Goal: Entertainment & Leisure: Consume media (video, audio)

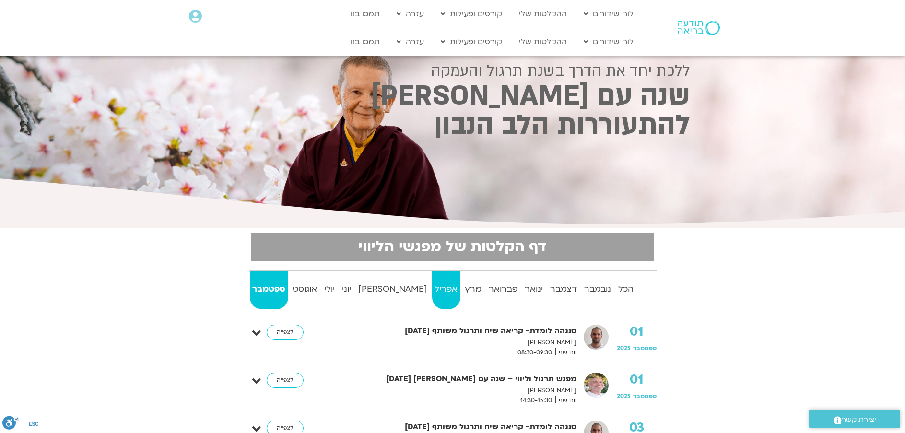
click at [432, 294] on strong "אפריל" at bounding box center [446, 289] width 28 height 14
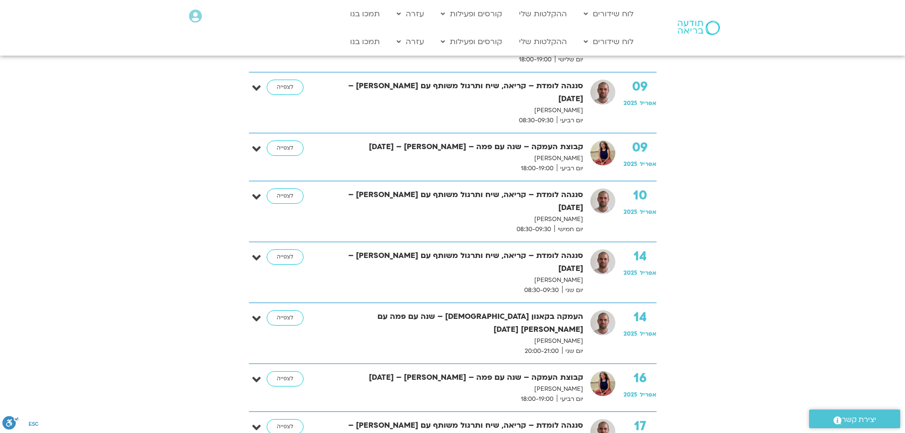
scroll to position [767, 0]
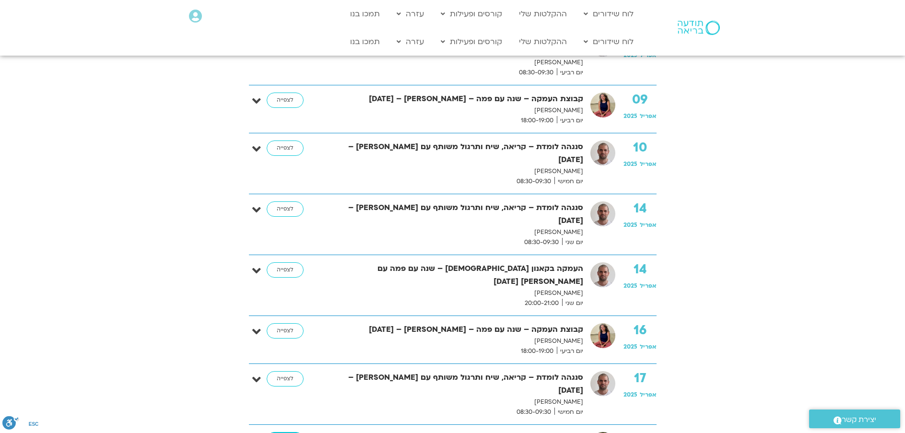
click at [285, 432] on link "לצפייה" at bounding box center [285, 439] width 37 height 15
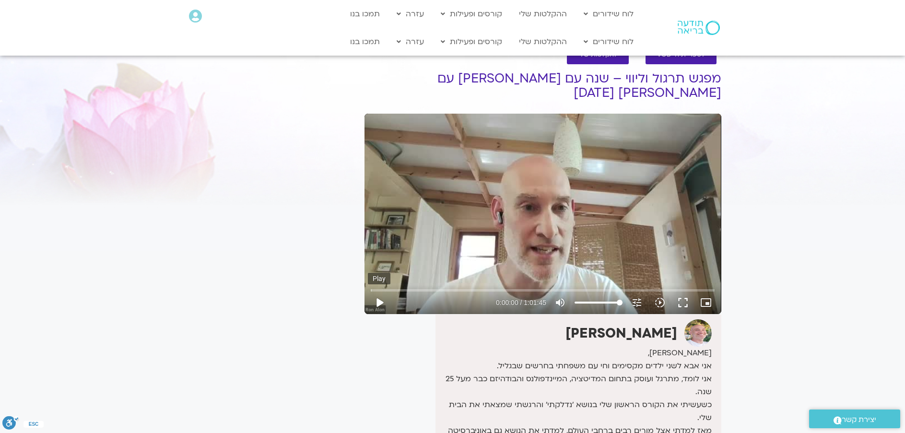
click at [379, 291] on button "play_arrow" at bounding box center [379, 302] width 23 height 23
click at [491, 287] on input "Seek" at bounding box center [543, 290] width 344 height 6
click at [499, 287] on input "Seek" at bounding box center [543, 290] width 344 height 6
click at [599, 287] on input "Seek" at bounding box center [543, 290] width 344 height 6
click at [603, 287] on input "Seek" at bounding box center [543, 290] width 344 height 6
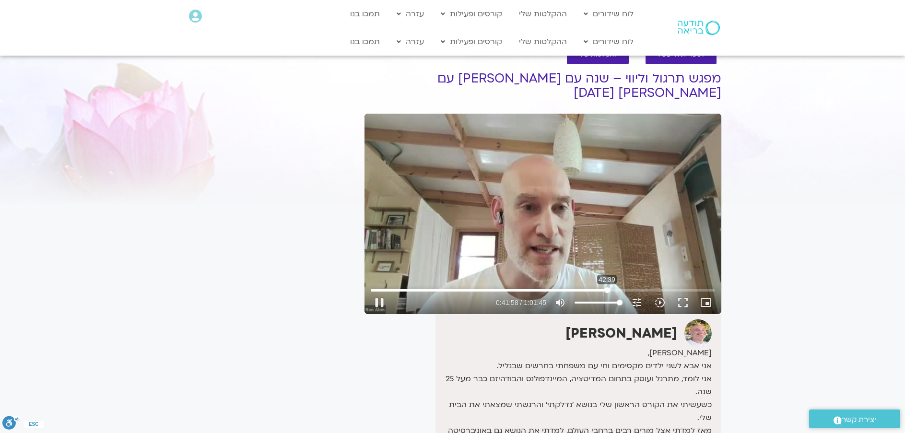
click at [607, 287] on input "Seek" at bounding box center [543, 290] width 344 height 6
type input "3691.644898"
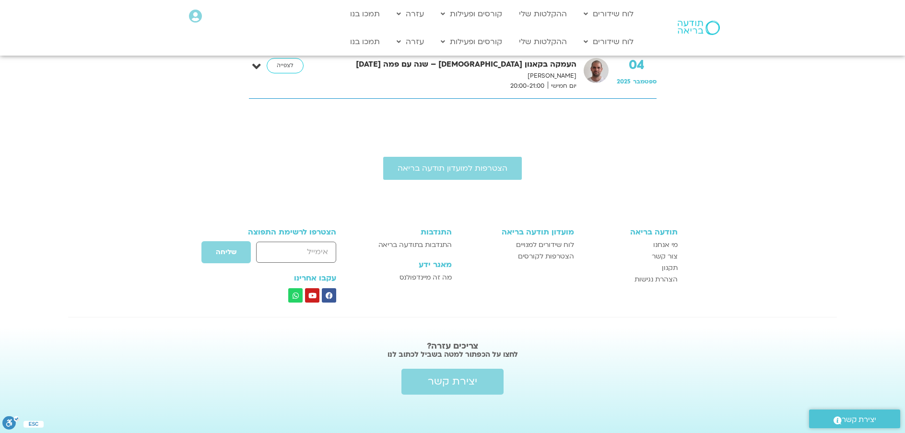
scroll to position [171, 0]
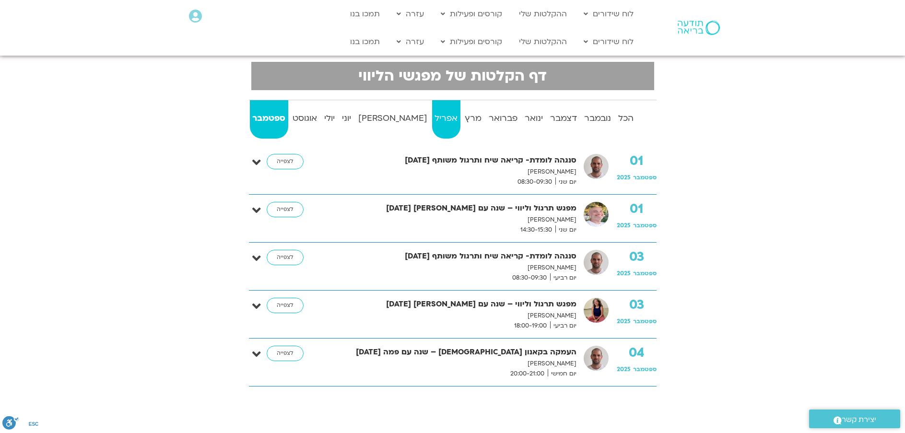
click at [432, 114] on strong "אפריל" at bounding box center [446, 118] width 28 height 14
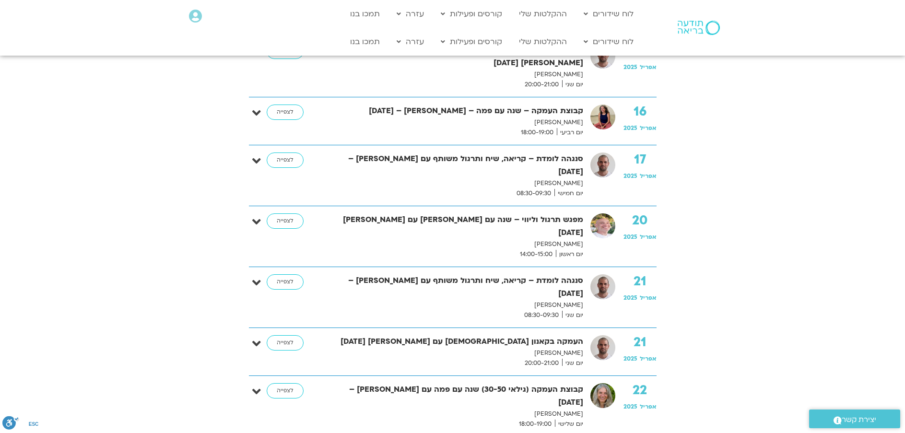
scroll to position [1034, 0]
